Goal: Check status

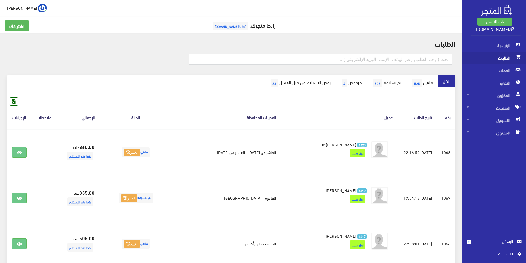
click at [497, 60] on span "الطلبات" at bounding box center [493, 58] width 55 height 12
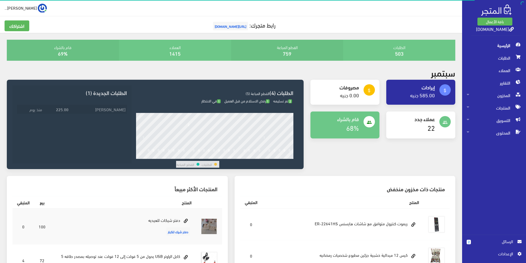
click at [98, 110] on td "احمذ عبدالواحد الجندي" at bounding box center [98, 109] width 57 height 9
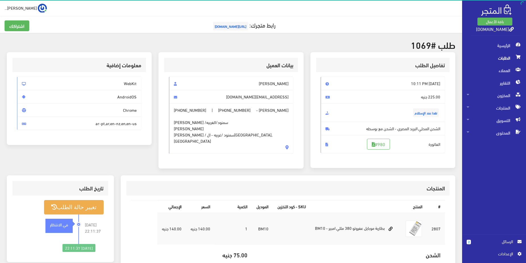
click at [226, 56] on div "بيانات العميل [PERSON_NAME] [EMAIL_ADDRESS][DOMAIN_NAME] [PERSON_NAME] - [PHONE…" at bounding box center [230, 110] width 145 height 117
click at [191, 29] on h5 "رابط متجرك: [URL][DOMAIN_NAME]" at bounding box center [231, 25] width 453 height 11
